Goal: Task Accomplishment & Management: Complete application form

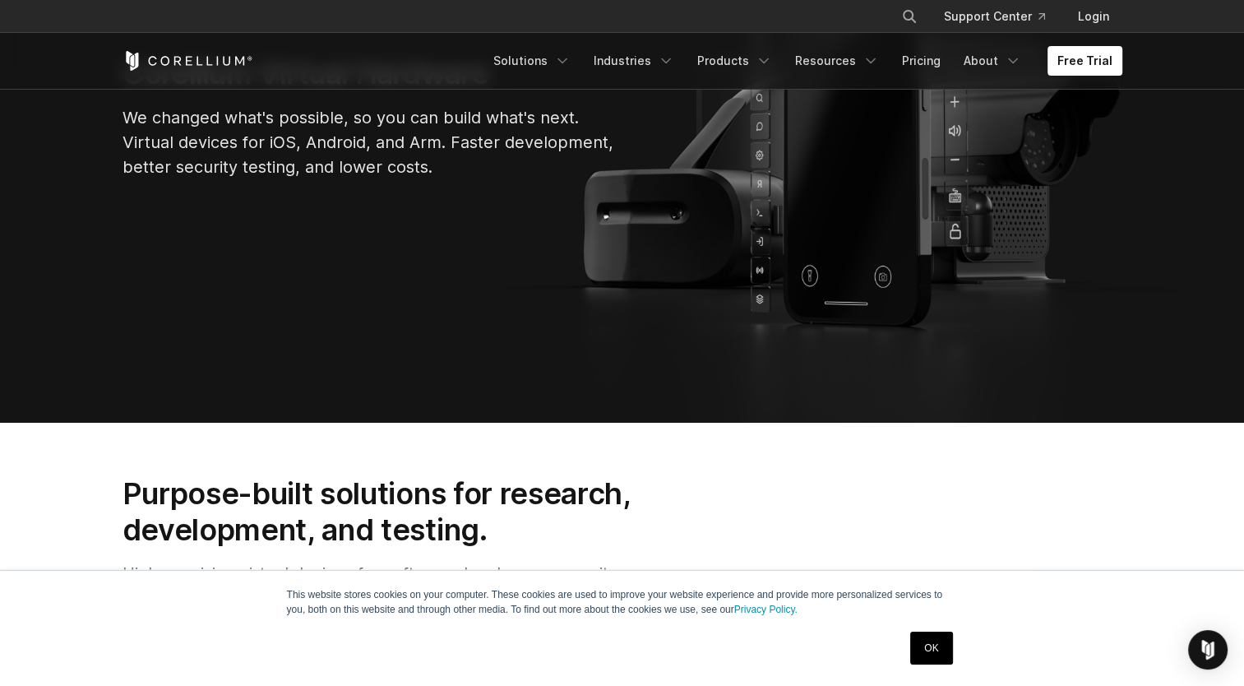
scroll to position [411, 0]
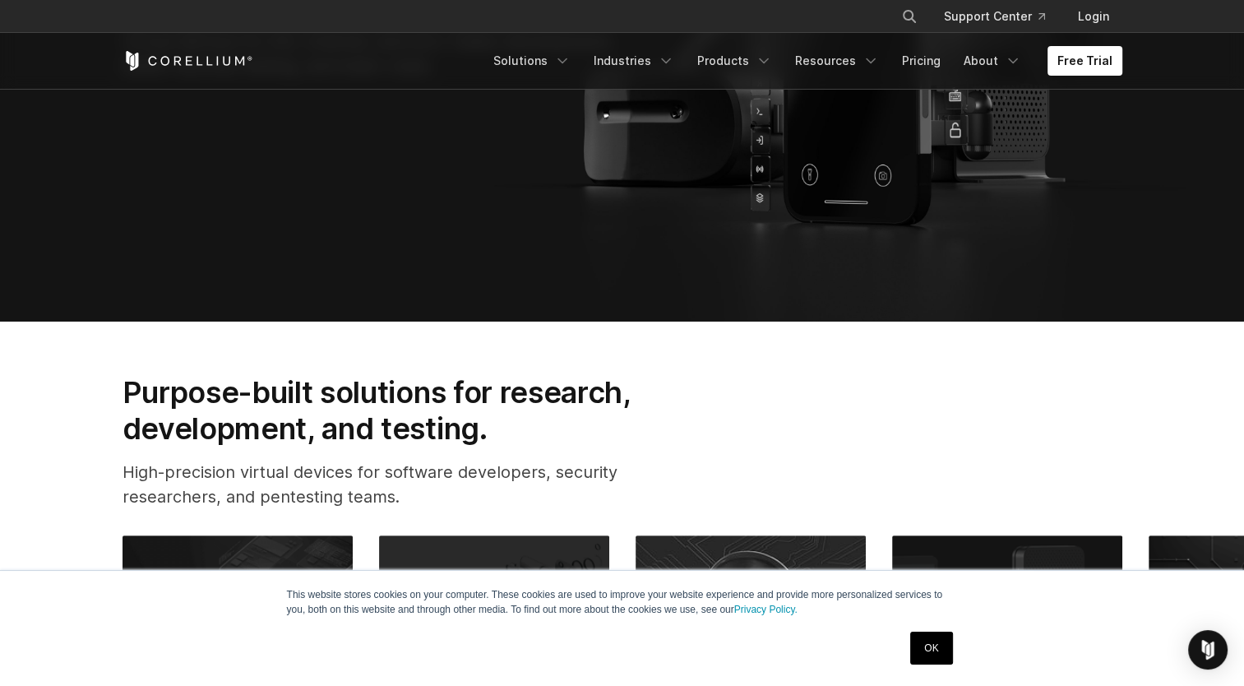
click at [924, 636] on link "OK" at bounding box center [931, 647] width 42 height 33
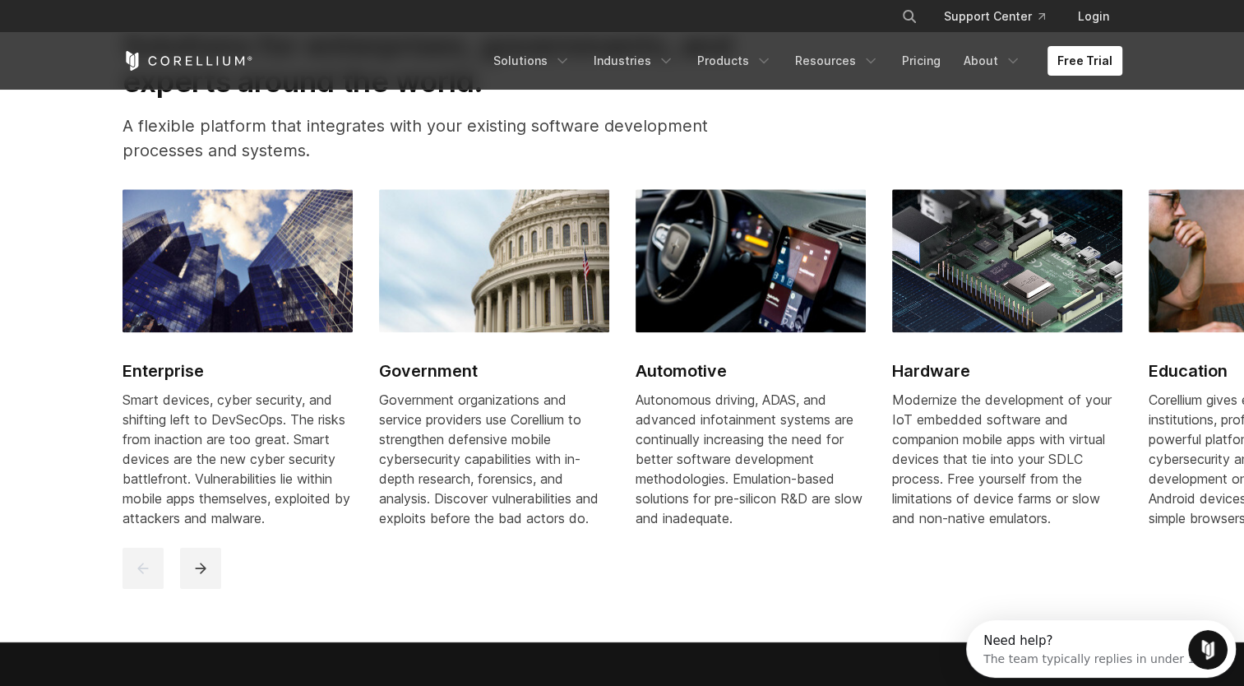
scroll to position [2138, 0]
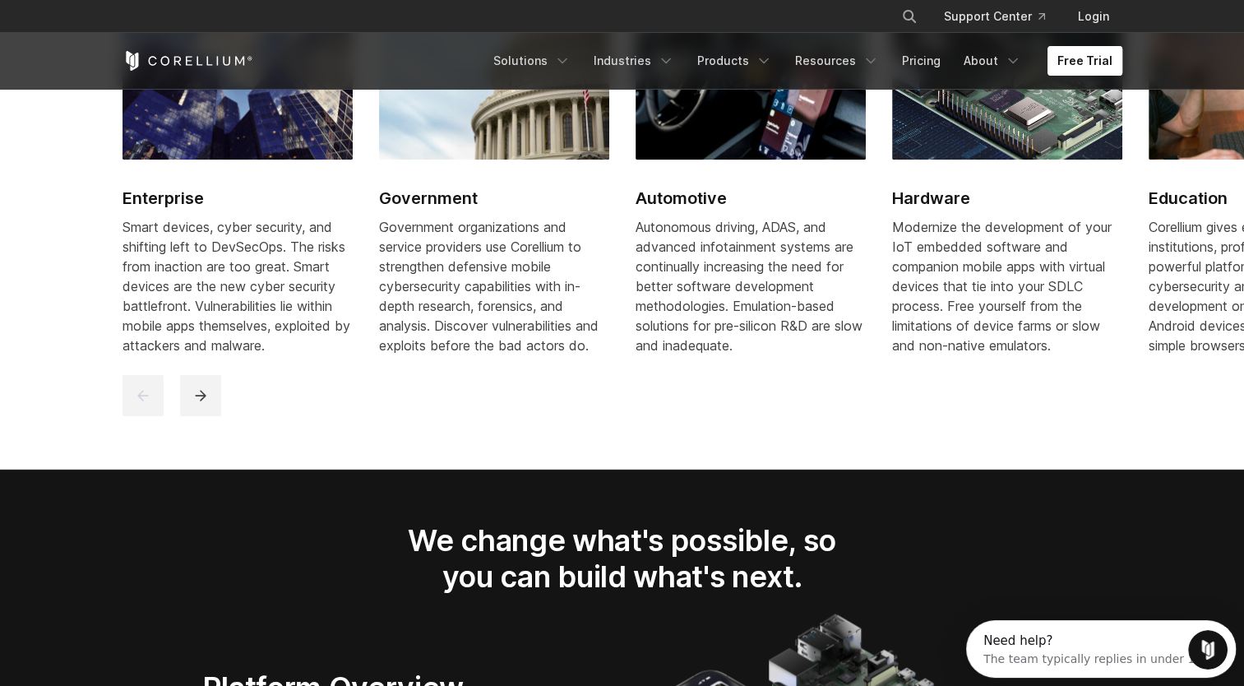
click at [1062, 48] on link "Free Trial" at bounding box center [1085, 61] width 75 height 30
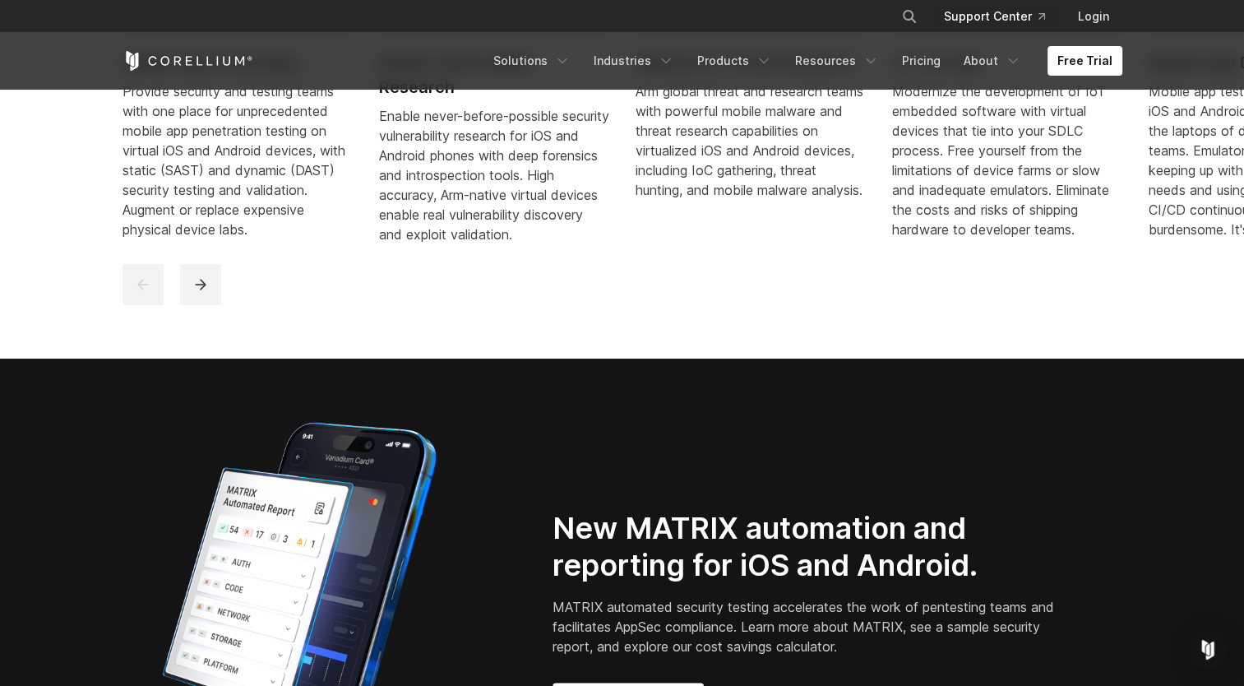
scroll to position [1069, 0]
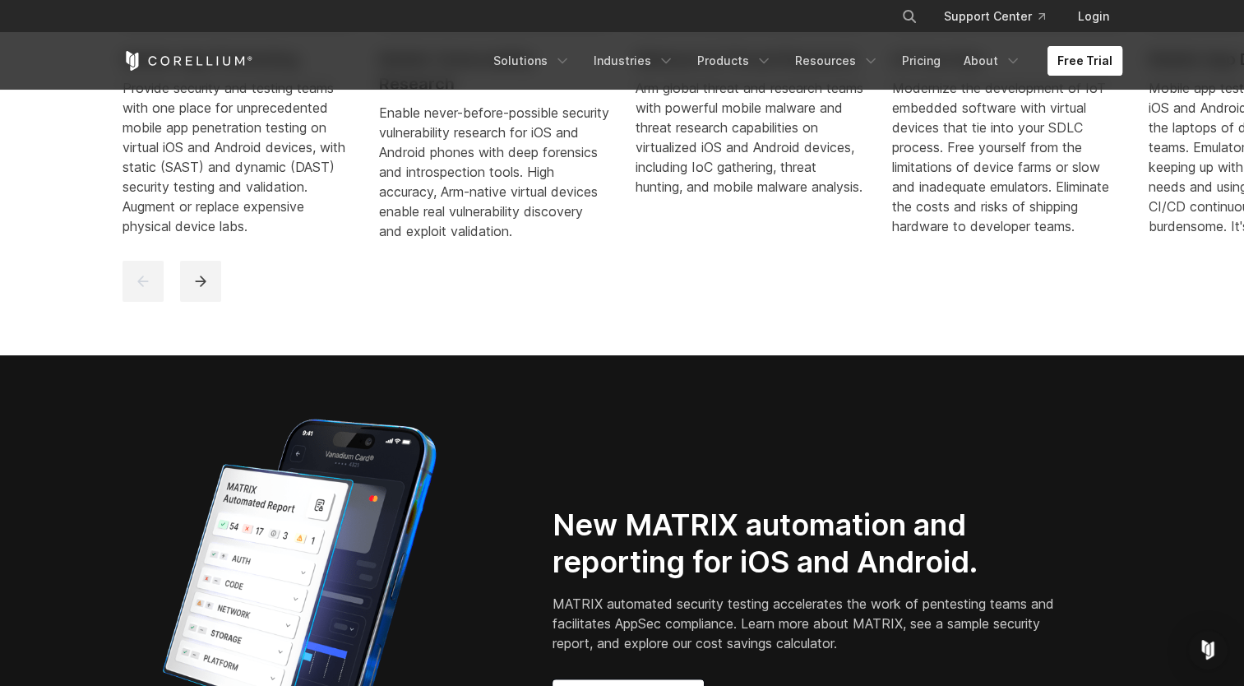
click at [1095, 58] on link "Free Trial" at bounding box center [1085, 61] width 75 height 30
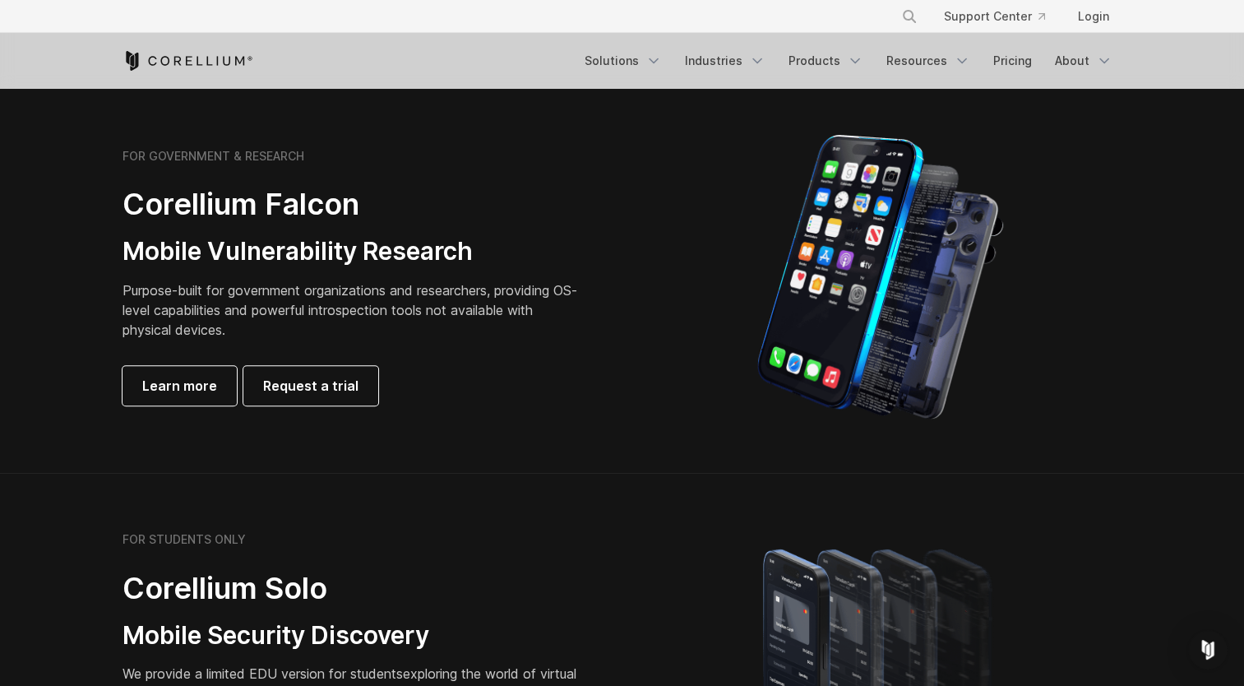
scroll to position [740, 0]
